Goal: Task Accomplishment & Management: Use online tool/utility

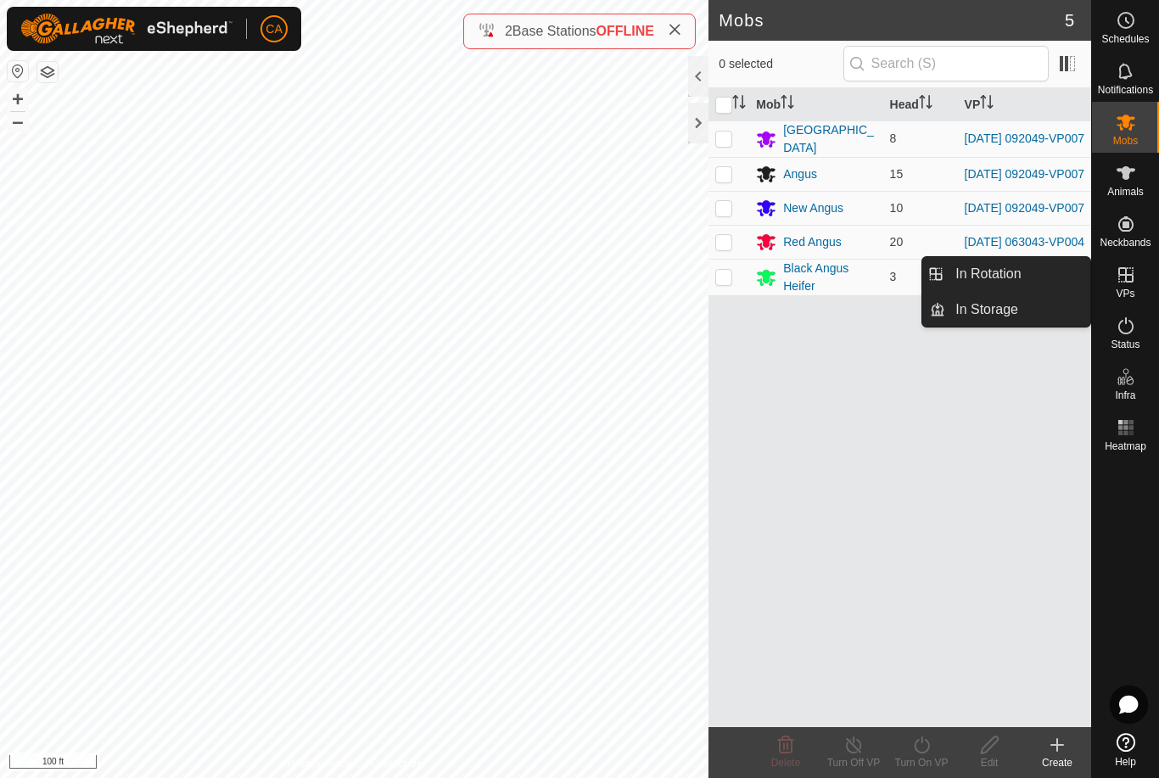
click at [1002, 279] on span "In Rotation" at bounding box center [987, 274] width 65 height 20
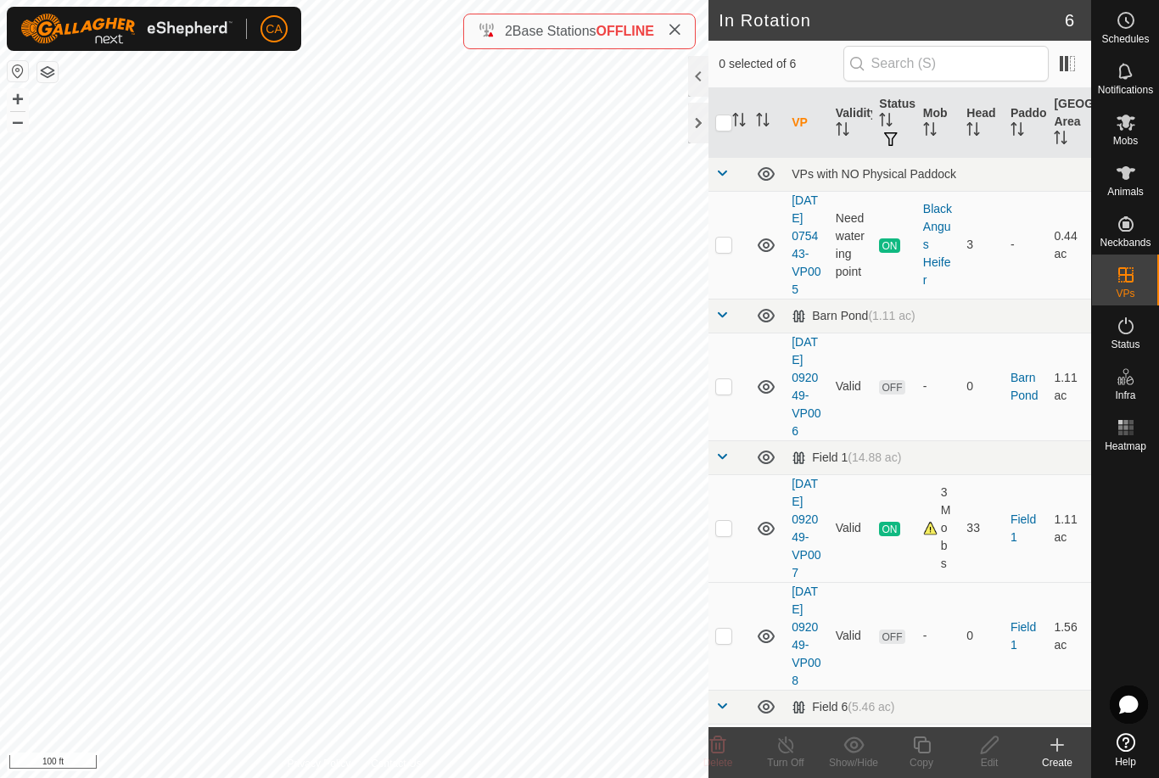
click at [729, 393] on p-checkbox at bounding box center [723, 386] width 17 height 14
click at [718, 757] on span "Delete" at bounding box center [718, 763] width 30 height 12
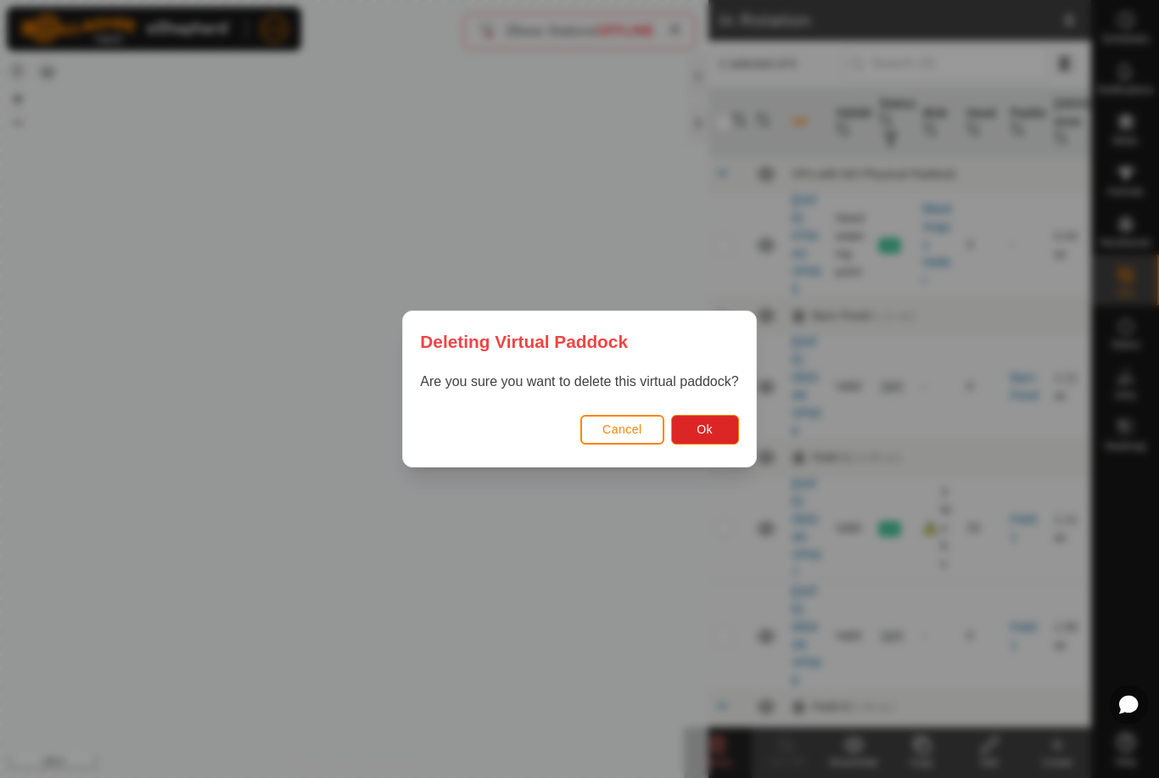
click at [719, 443] on button "Ok" at bounding box center [705, 430] width 68 height 30
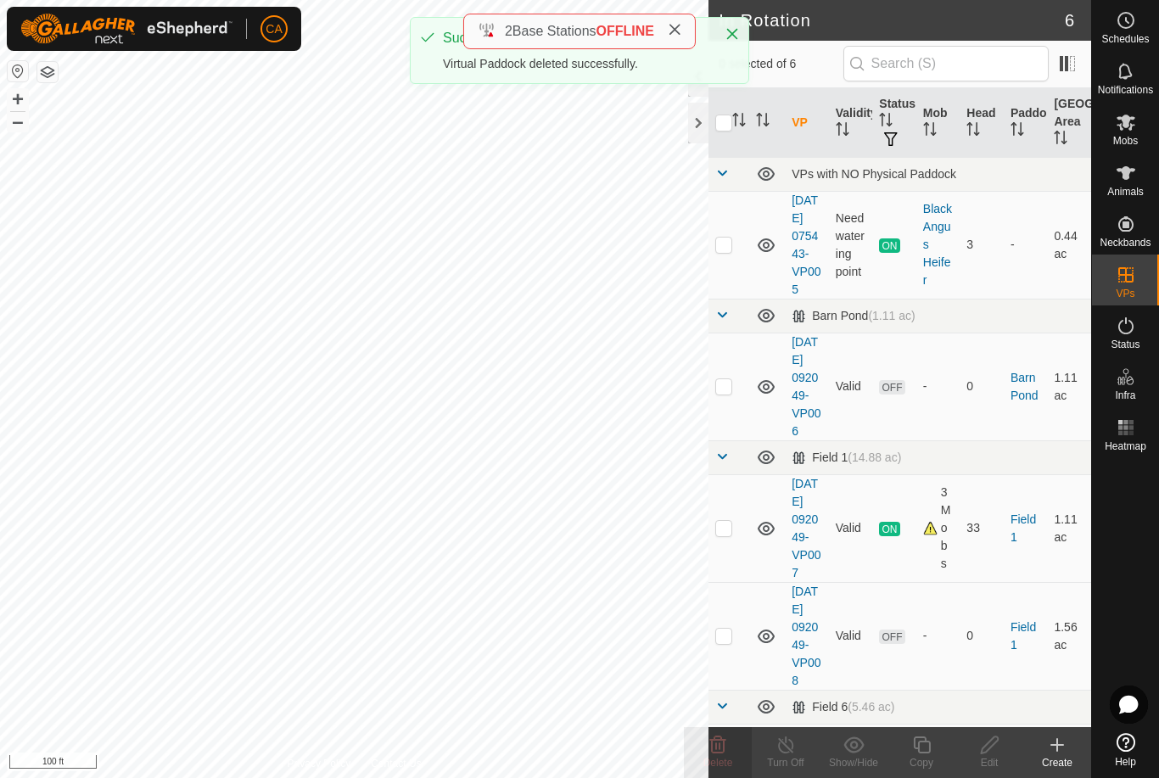
checkbox input "false"
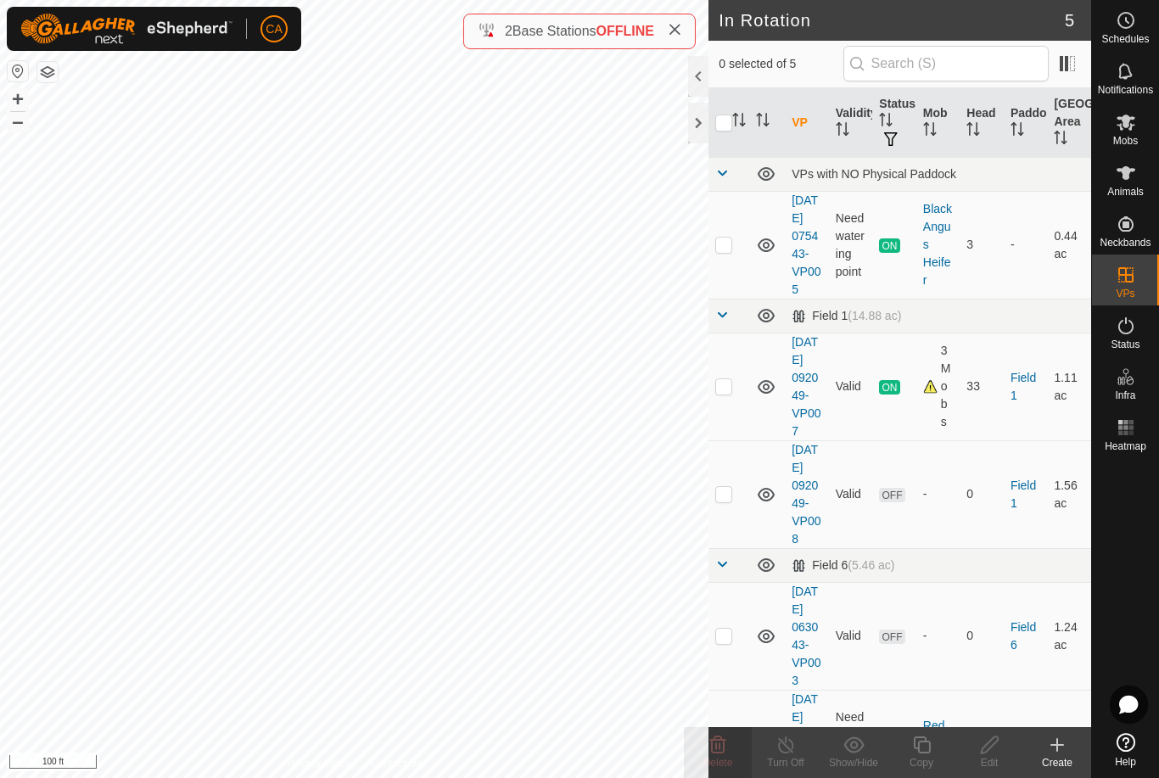
click at [727, 501] on p-checkbox at bounding box center [723, 494] width 17 height 14
checkbox input "true"
click at [730, 501] on p-checkbox at bounding box center [723, 494] width 17 height 14
checkbox input "false"
click at [1135, 126] on icon at bounding box center [1126, 122] width 20 height 20
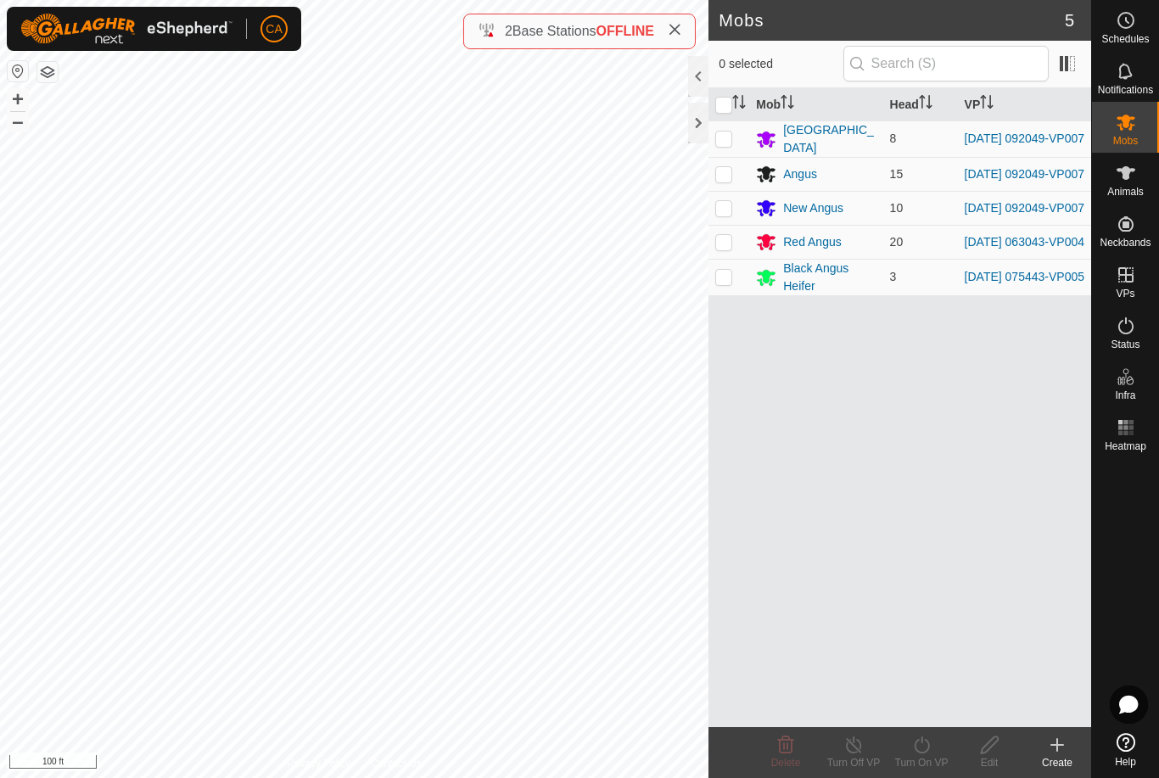
click at [723, 128] on td at bounding box center [728, 138] width 41 height 36
checkbox input "true"
click at [732, 167] on p-checkbox at bounding box center [723, 174] width 17 height 14
checkbox input "true"
click at [723, 215] on p-checkbox at bounding box center [723, 208] width 17 height 14
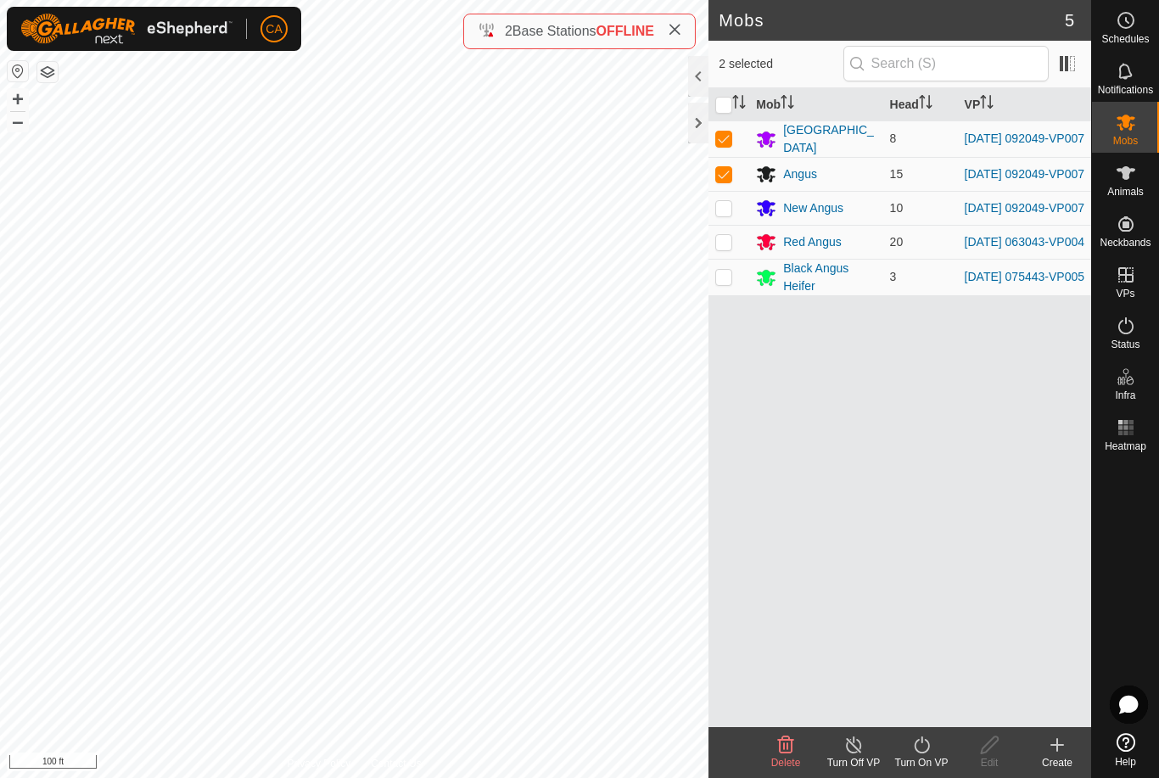
checkbox input "true"
click at [933, 761] on div "Turn On VP" at bounding box center [921, 762] width 68 height 15
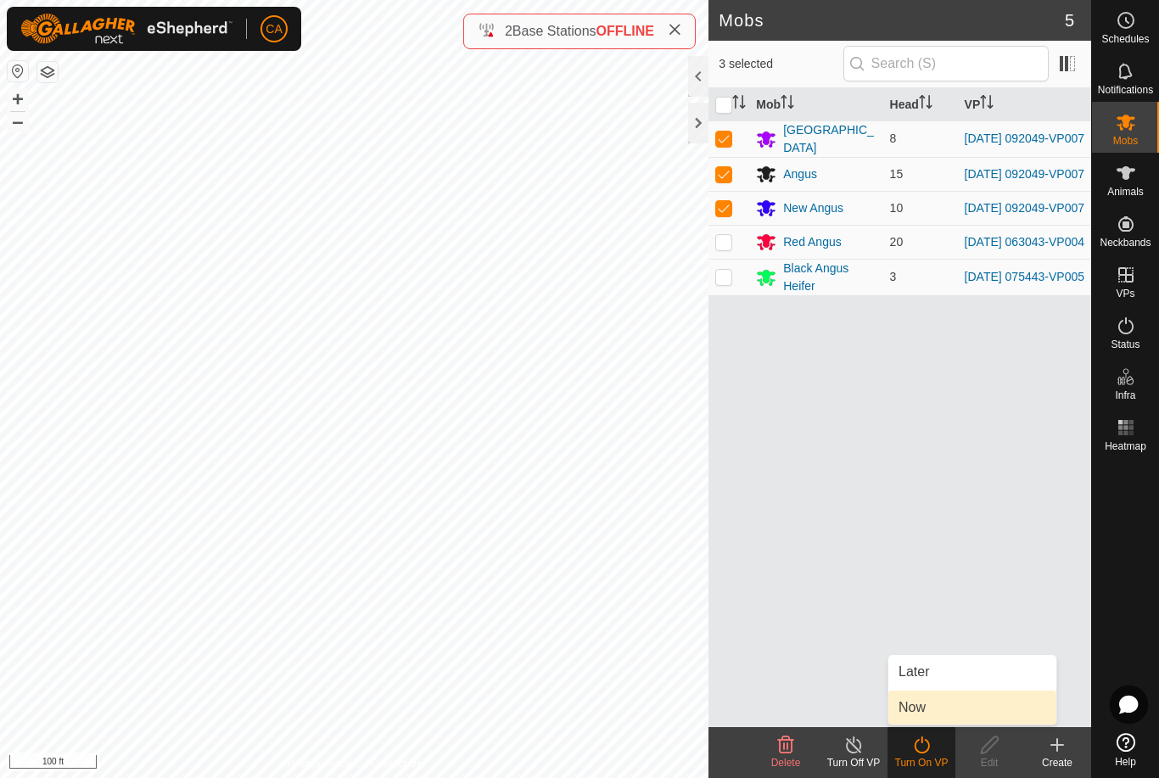
click at [926, 708] on span "Now" at bounding box center [911, 707] width 27 height 20
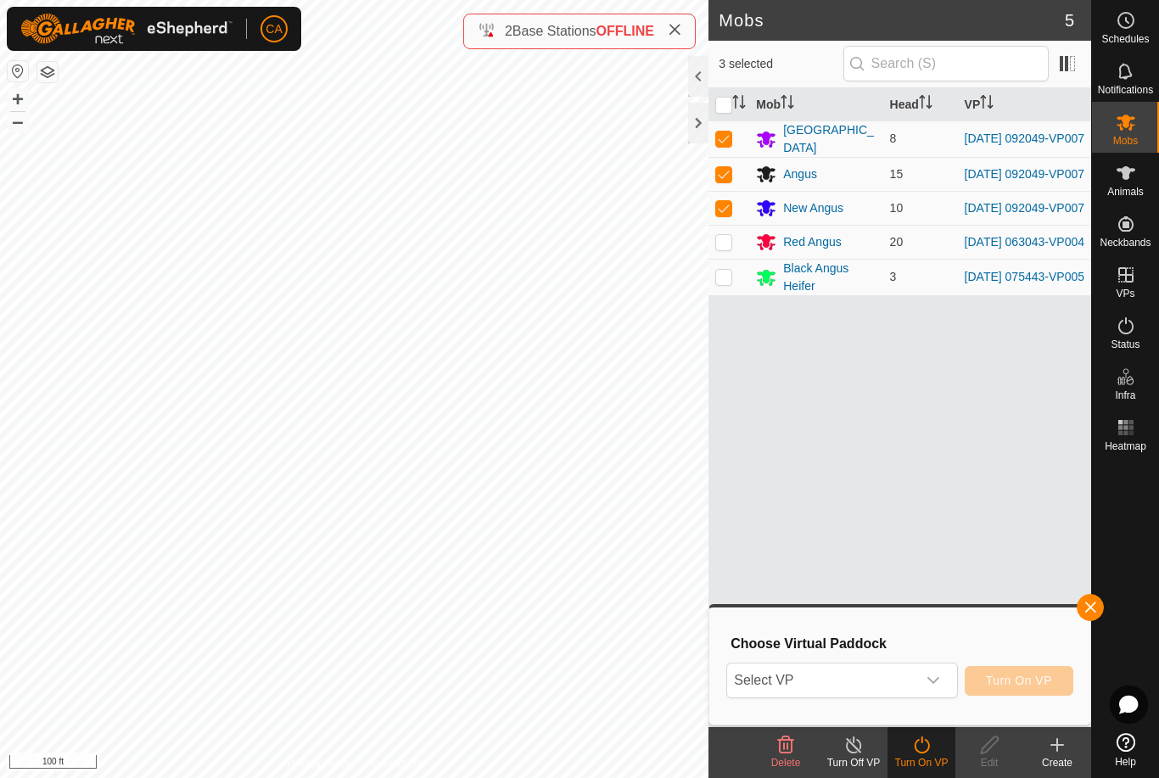
click at [889, 682] on span "Select VP" at bounding box center [821, 680] width 188 height 34
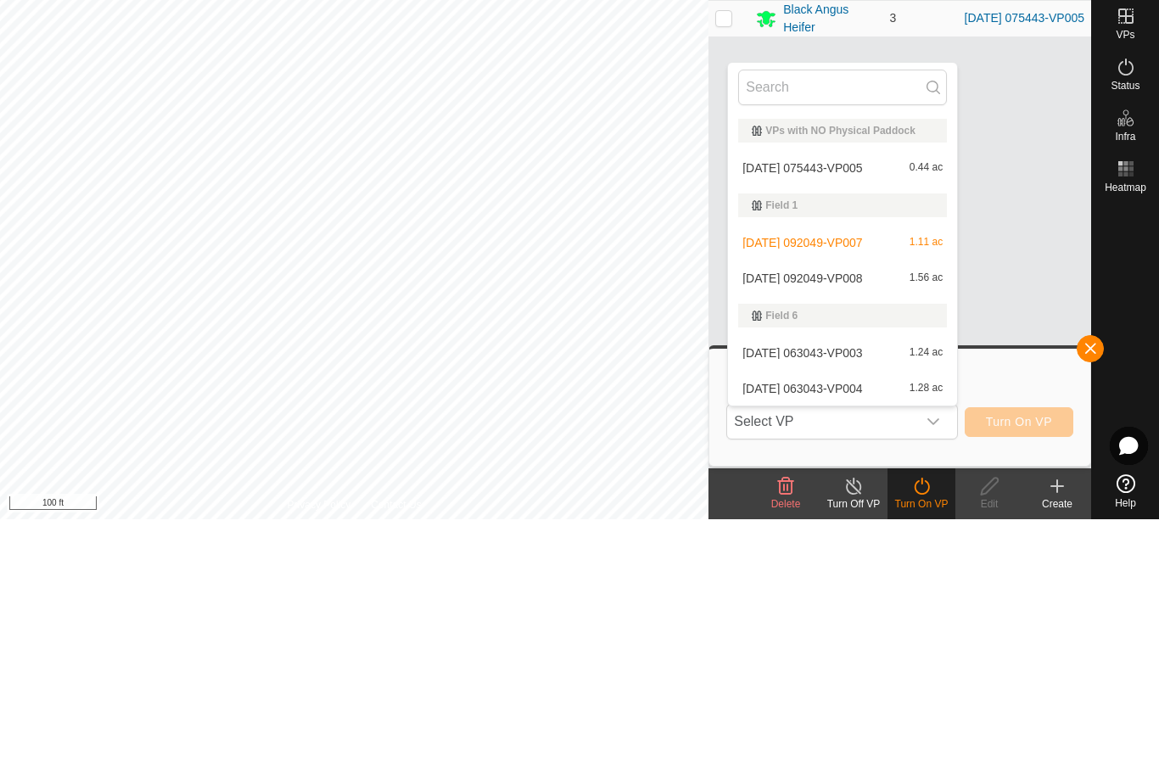
click at [844, 527] on div "[DATE] 092049-VP008 1.56 ac" at bounding box center [842, 537] width 209 height 20
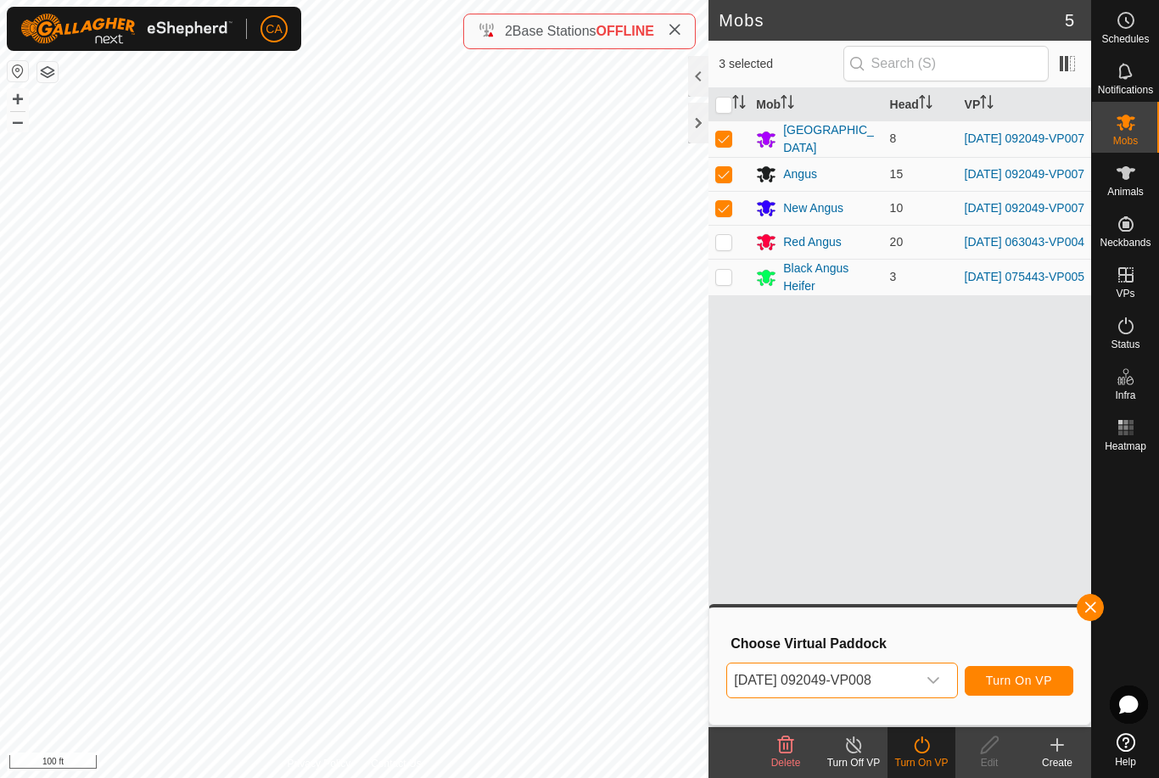
click at [1104, 606] on button "button" at bounding box center [1090, 607] width 27 height 27
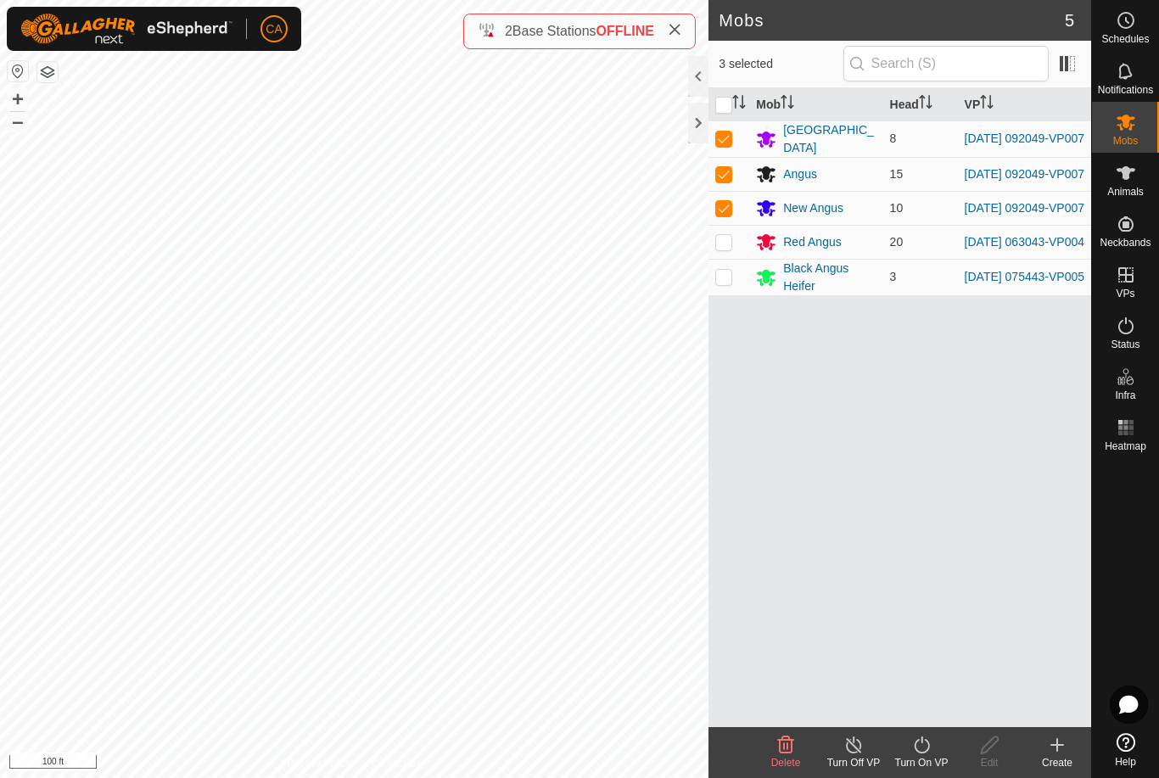
click at [704, 114] on div at bounding box center [698, 123] width 20 height 41
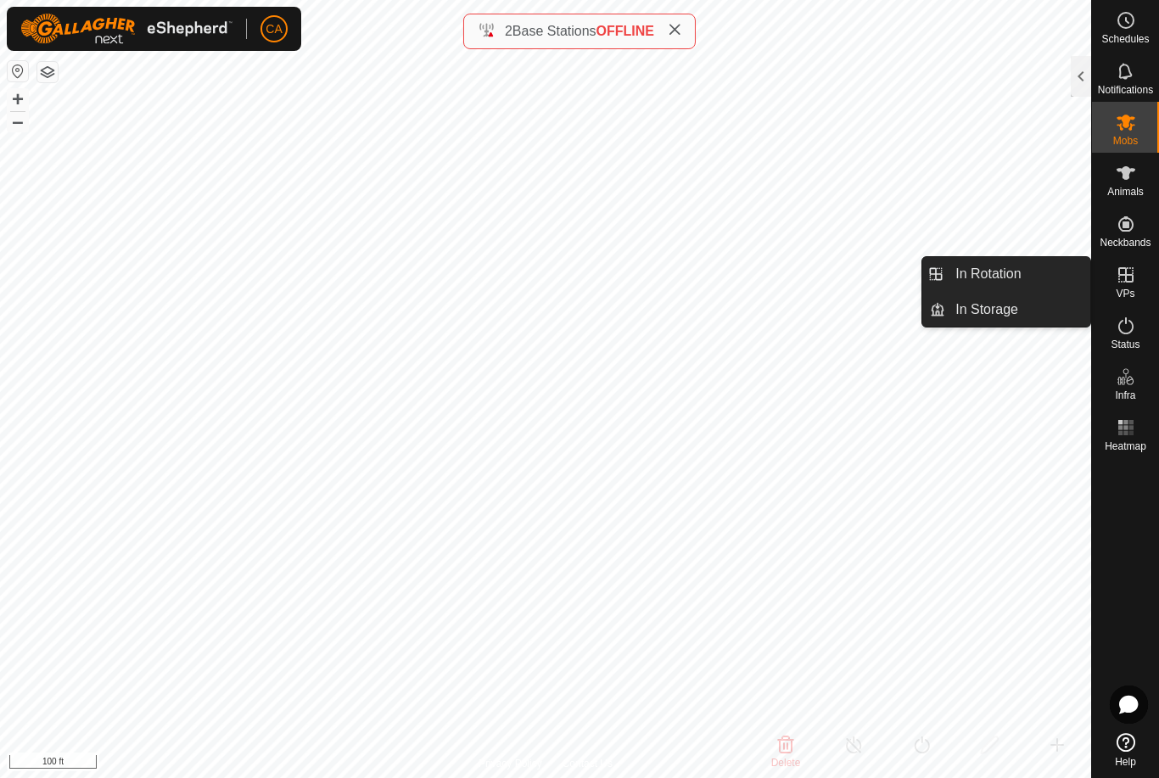
click at [1010, 275] on span "In Rotation" at bounding box center [987, 274] width 65 height 20
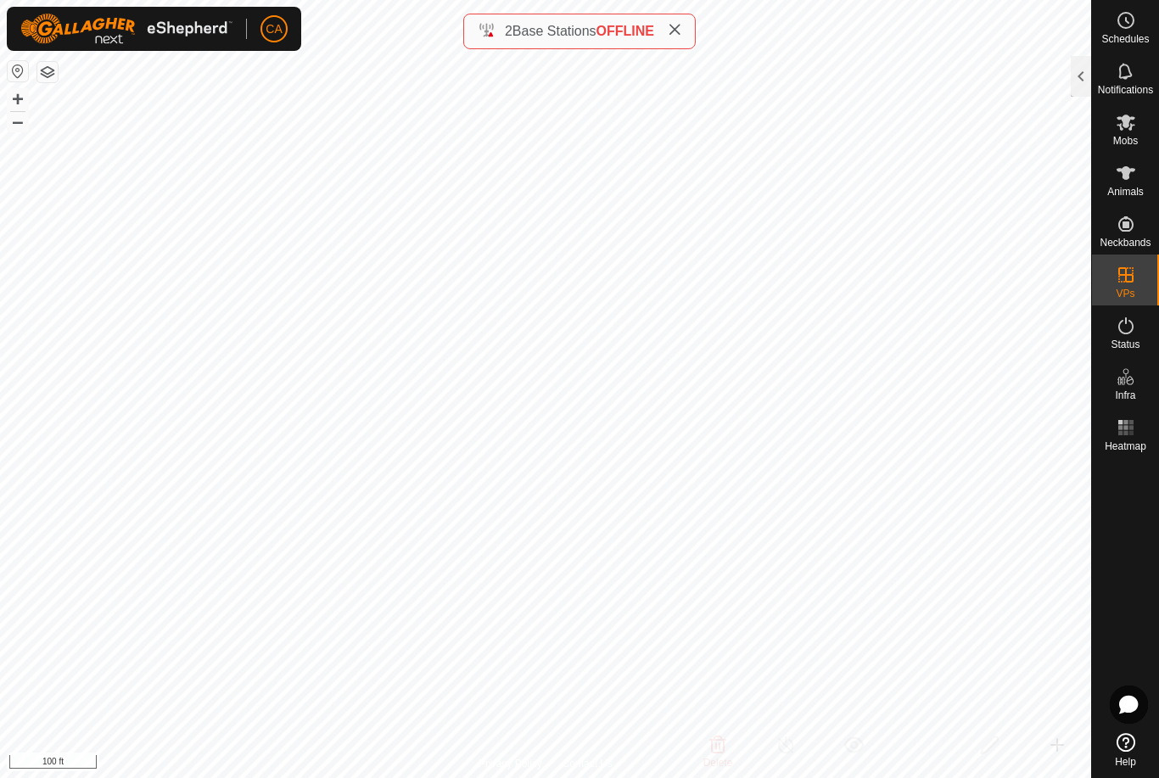
click at [1089, 75] on div at bounding box center [1081, 76] width 20 height 41
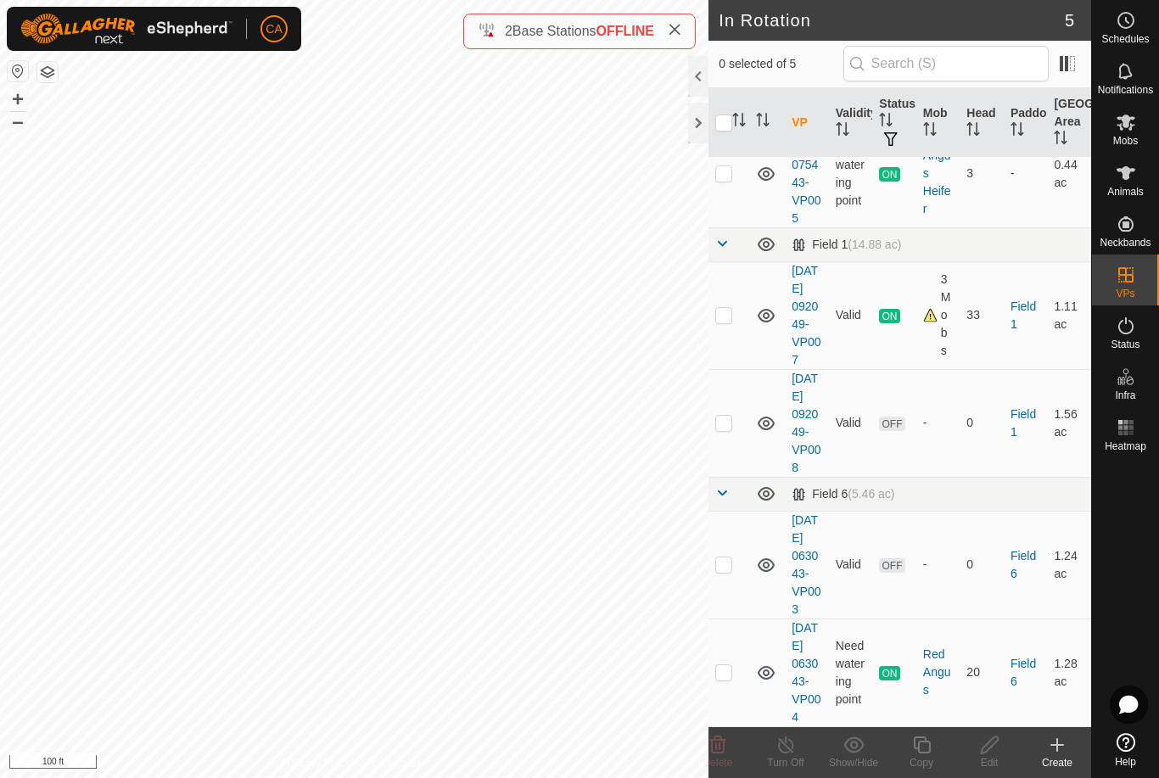
scroll to position [159, 0]
click at [727, 557] on p-checkbox at bounding box center [723, 564] width 17 height 14
click at [716, 763] on span "Delete" at bounding box center [718, 763] width 30 height 12
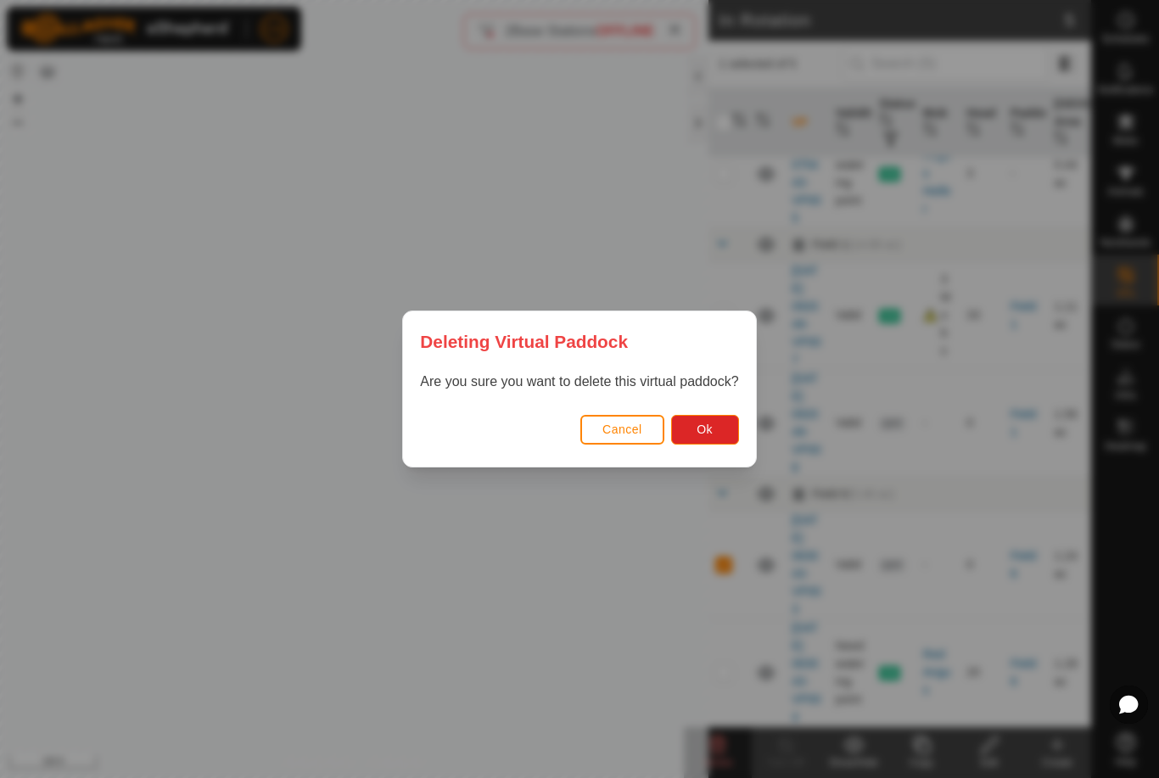
click at [724, 434] on button "Ok" at bounding box center [705, 430] width 68 height 30
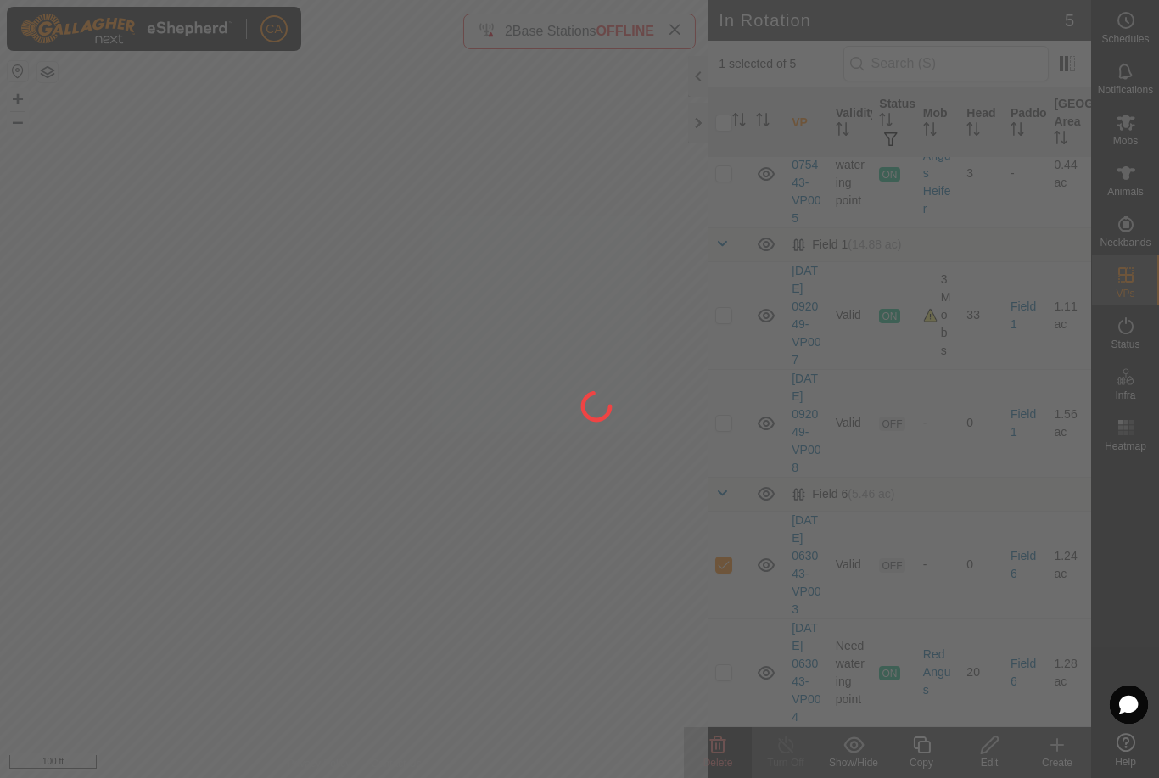
checkbox input "false"
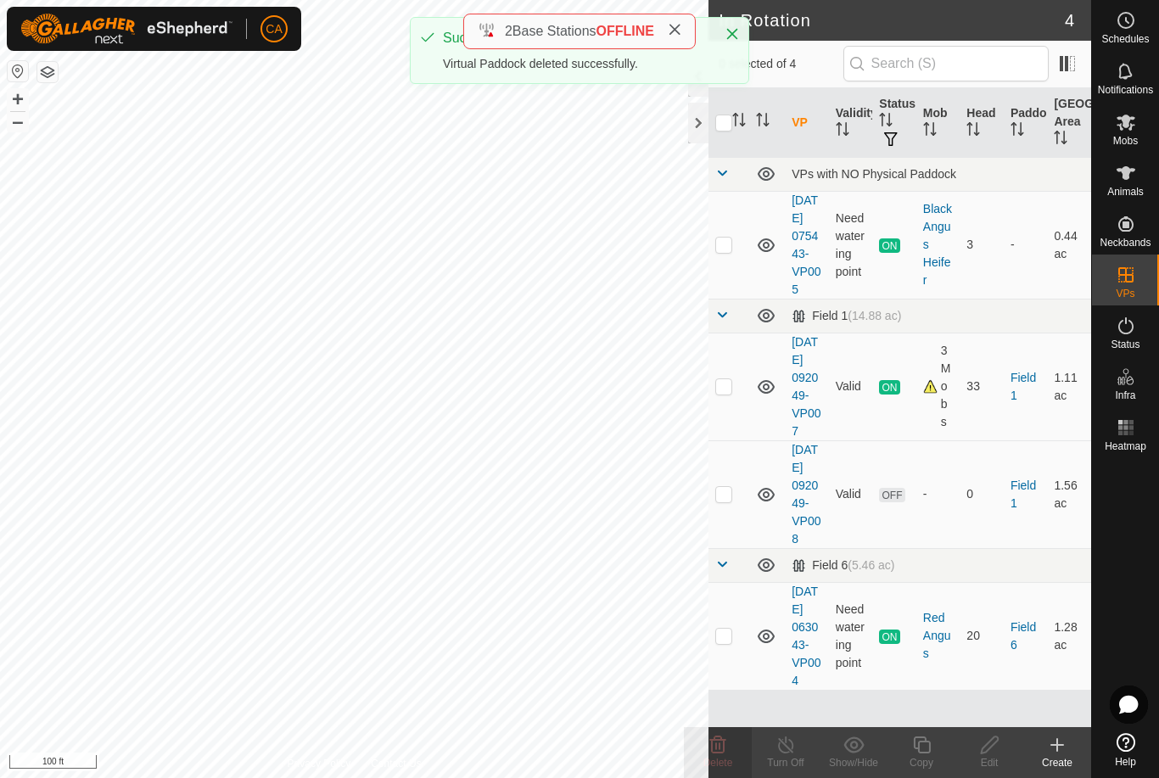
scroll to position [34, 0]
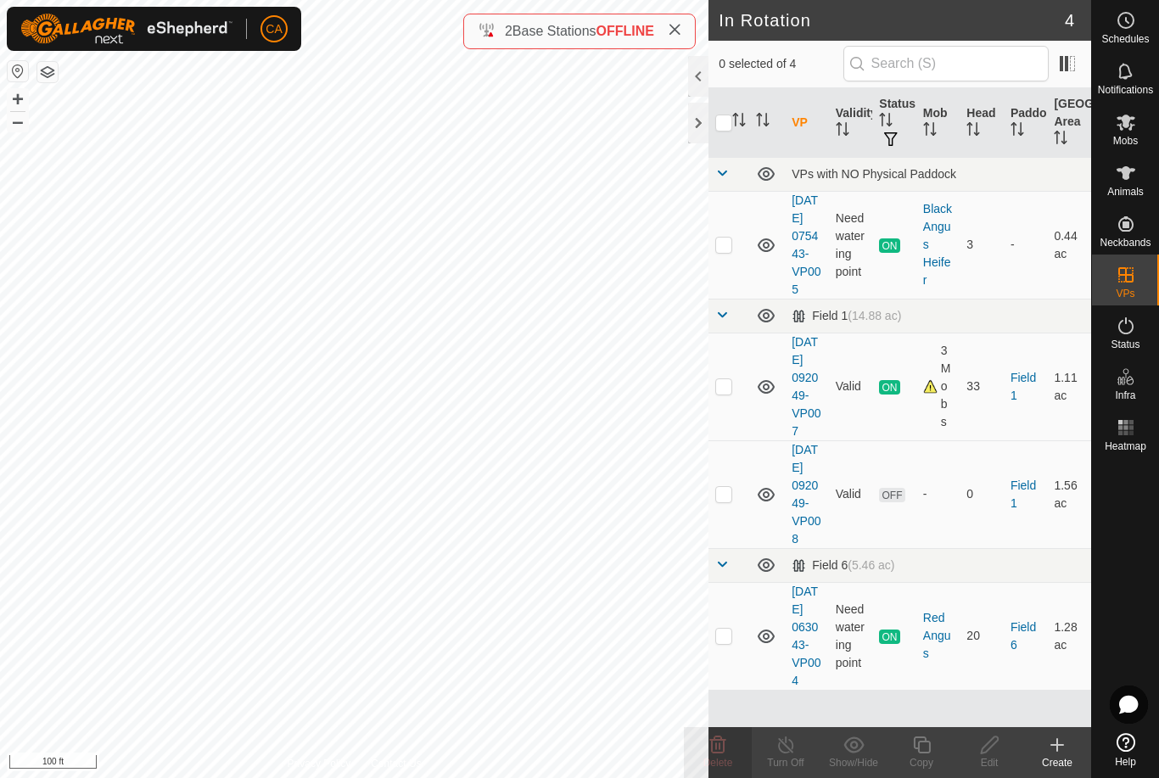
click at [692, 28] on div "2 Base Stations OFFLINE" at bounding box center [579, 32] width 232 height 36
click at [674, 25] on icon at bounding box center [675, 30] width 14 height 14
